Goal: Transaction & Acquisition: Purchase product/service

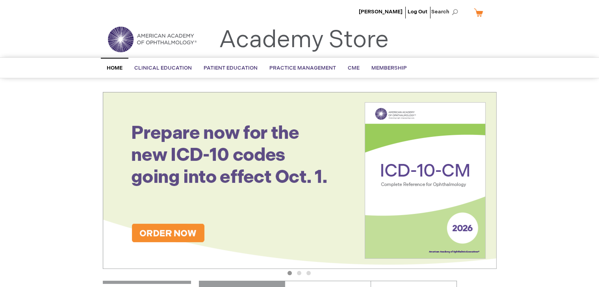
drag, startPoint x: 237, startPoint y: 156, endPoint x: 247, endPoint y: 156, distance: 10.6
click at [0, 0] on span "eBook" at bounding box center [0, 0] width 0 height 0
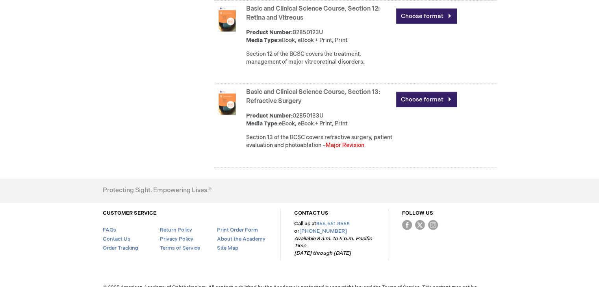
scroll to position [1755, 0]
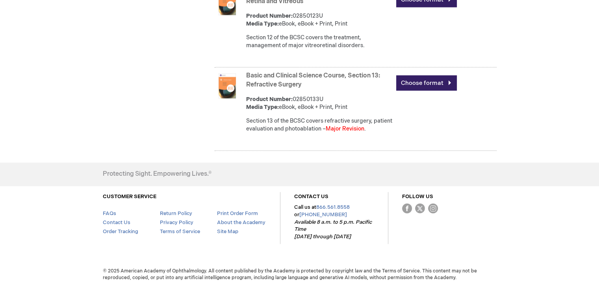
drag, startPoint x: 430, startPoint y: 81, endPoint x: 436, endPoint y: 78, distance: 6.4
click at [430, 81] on link "Choose format" at bounding box center [426, 83] width 61 height 15
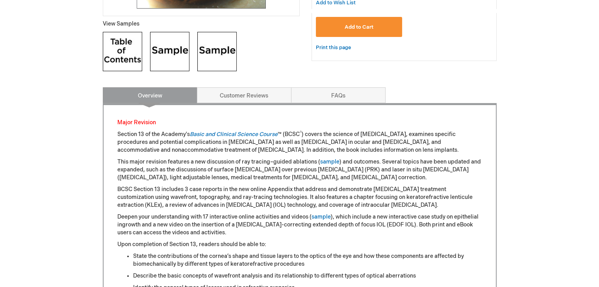
scroll to position [354, 0]
